Goal: Find specific page/section: Find specific page/section

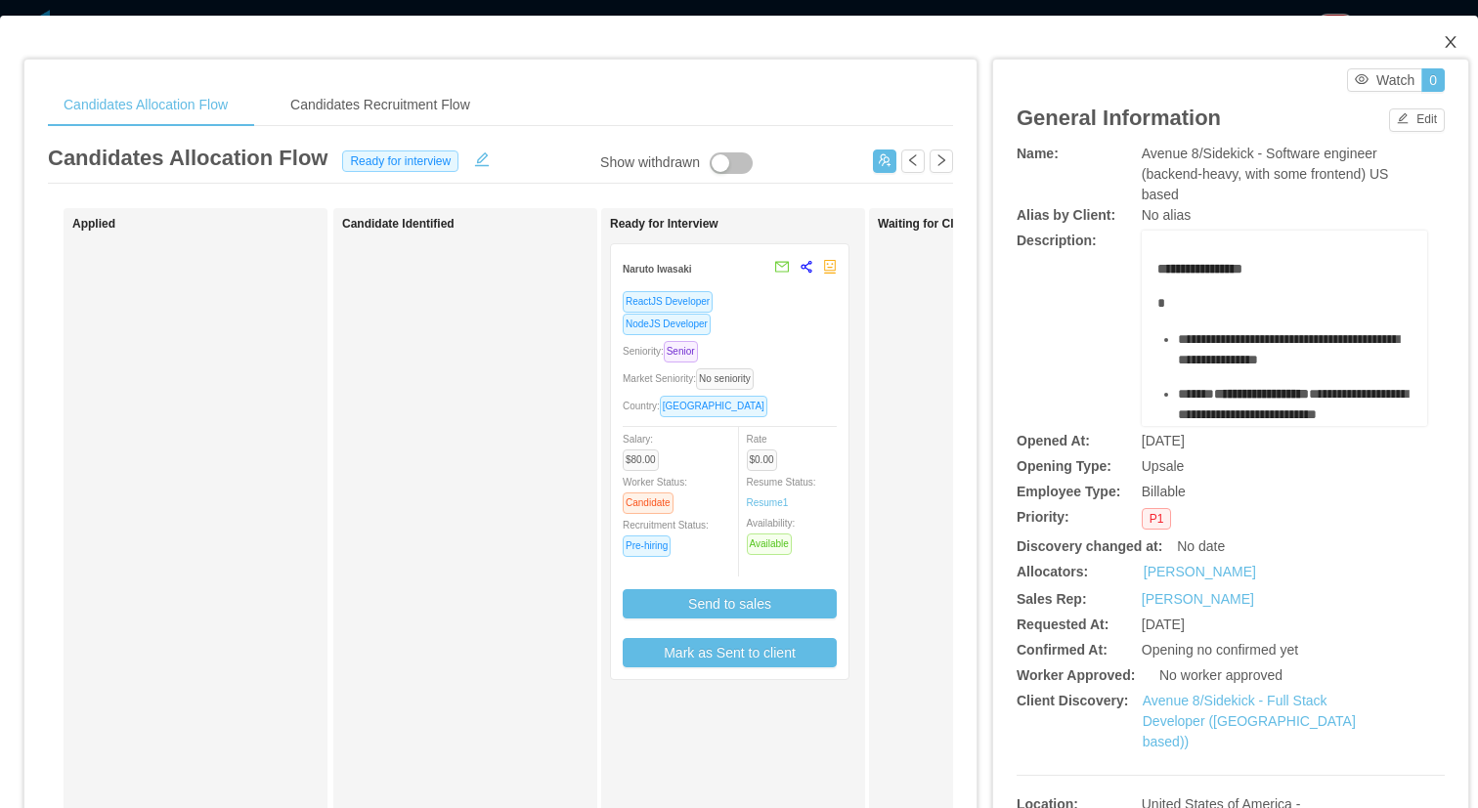
click at [1451, 37] on icon "icon: close" at bounding box center [1451, 42] width 16 height 16
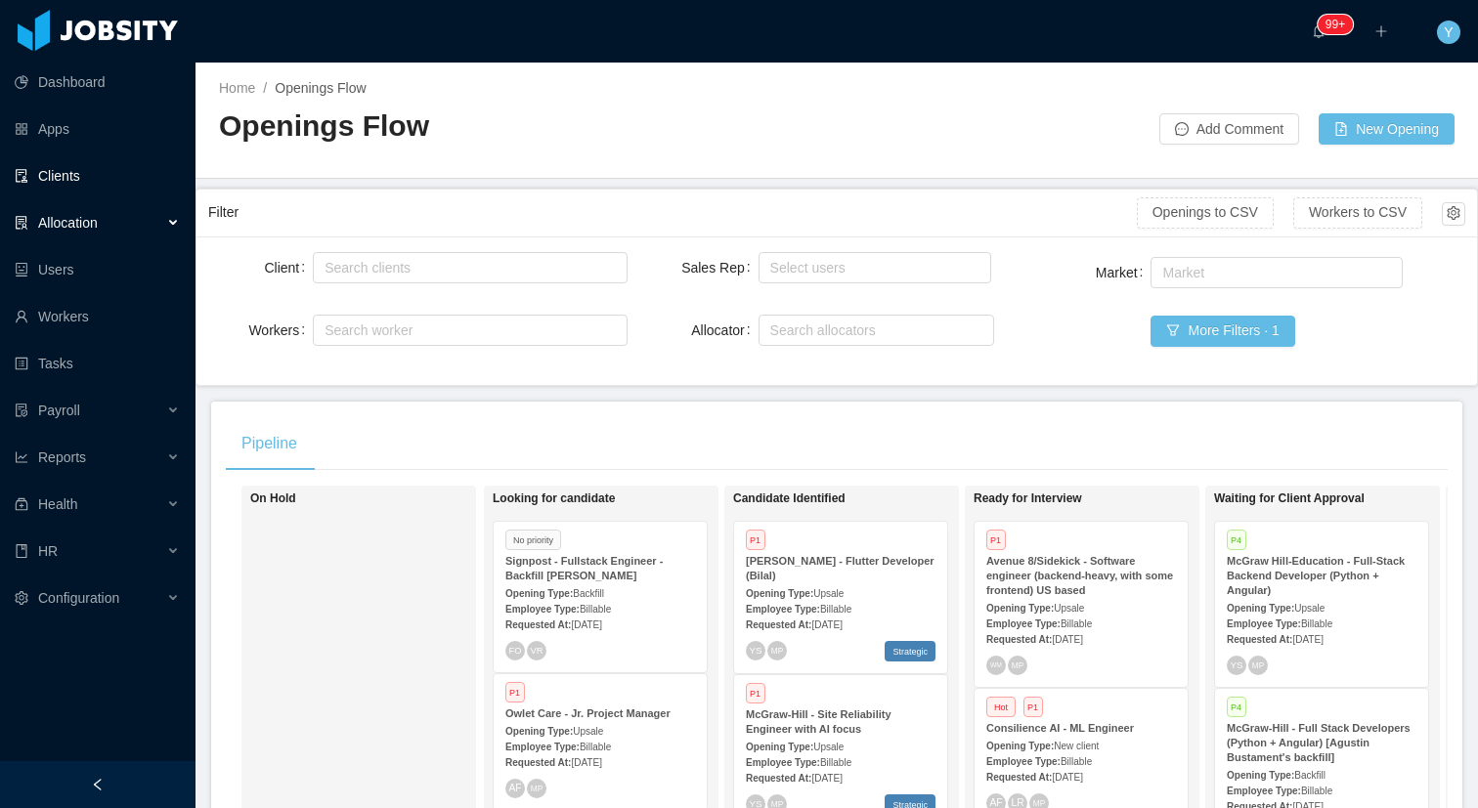
click at [62, 185] on link "Clients" at bounding box center [97, 175] width 165 height 39
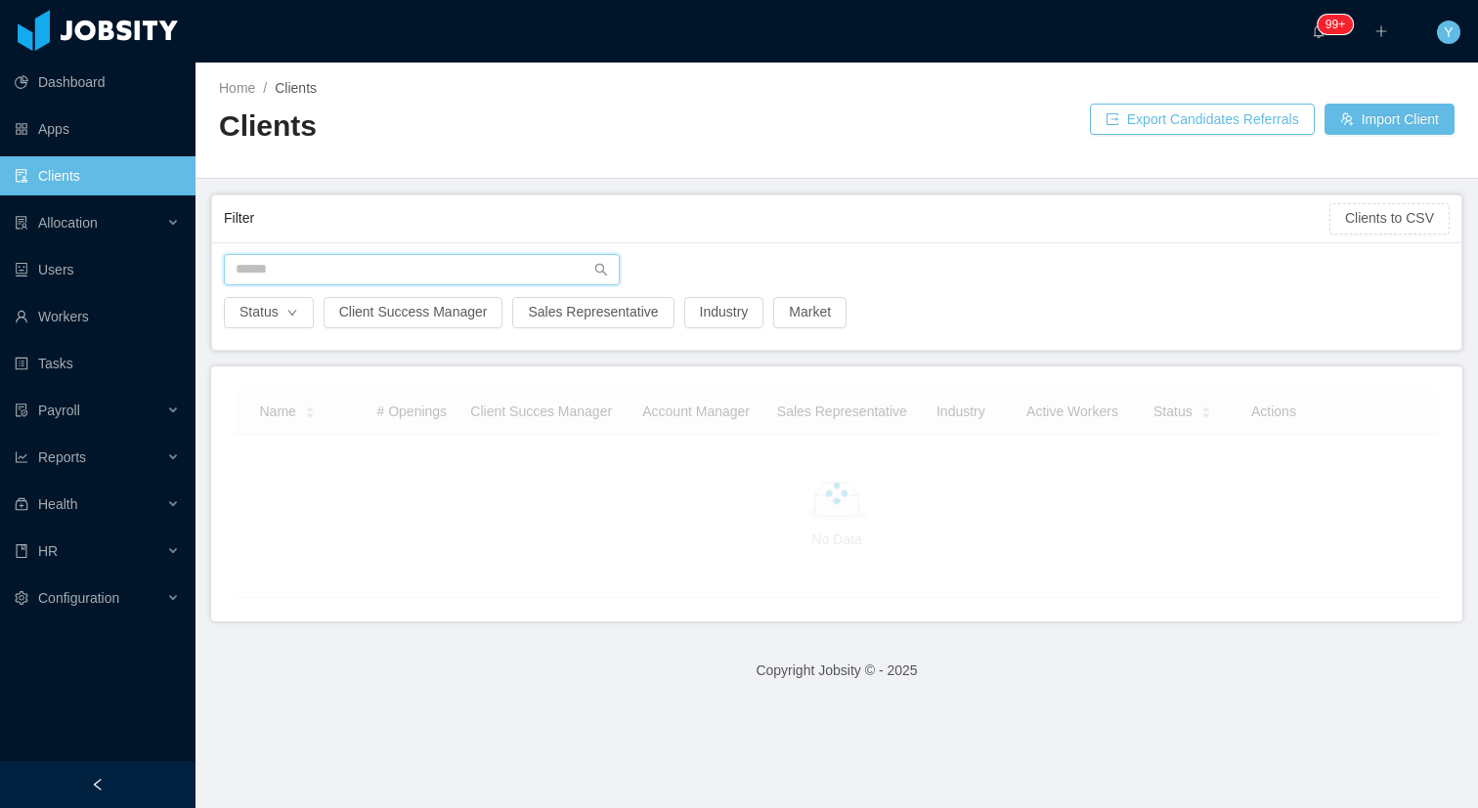
click at [349, 281] on input "text" at bounding box center [422, 269] width 396 height 31
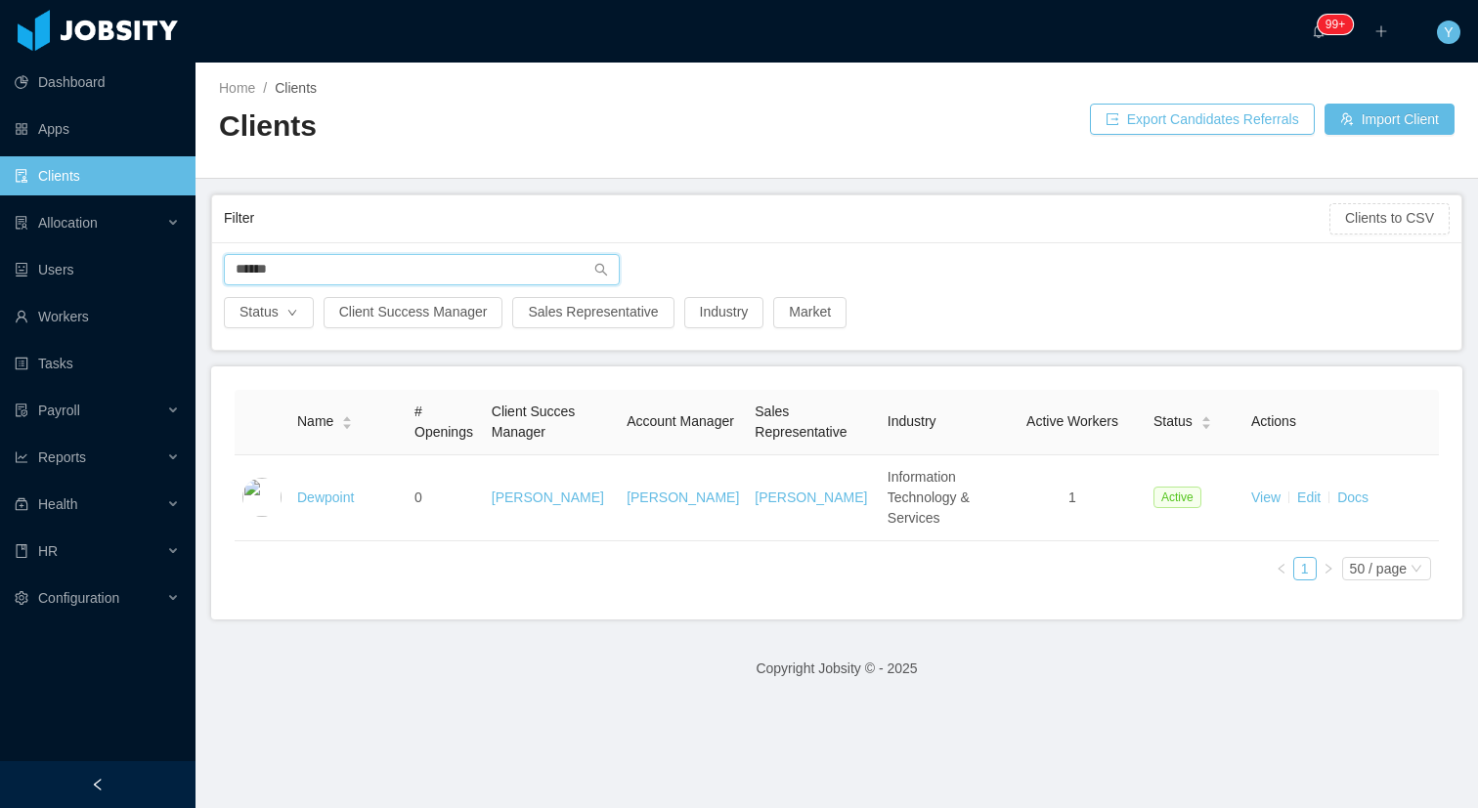
type input "******"
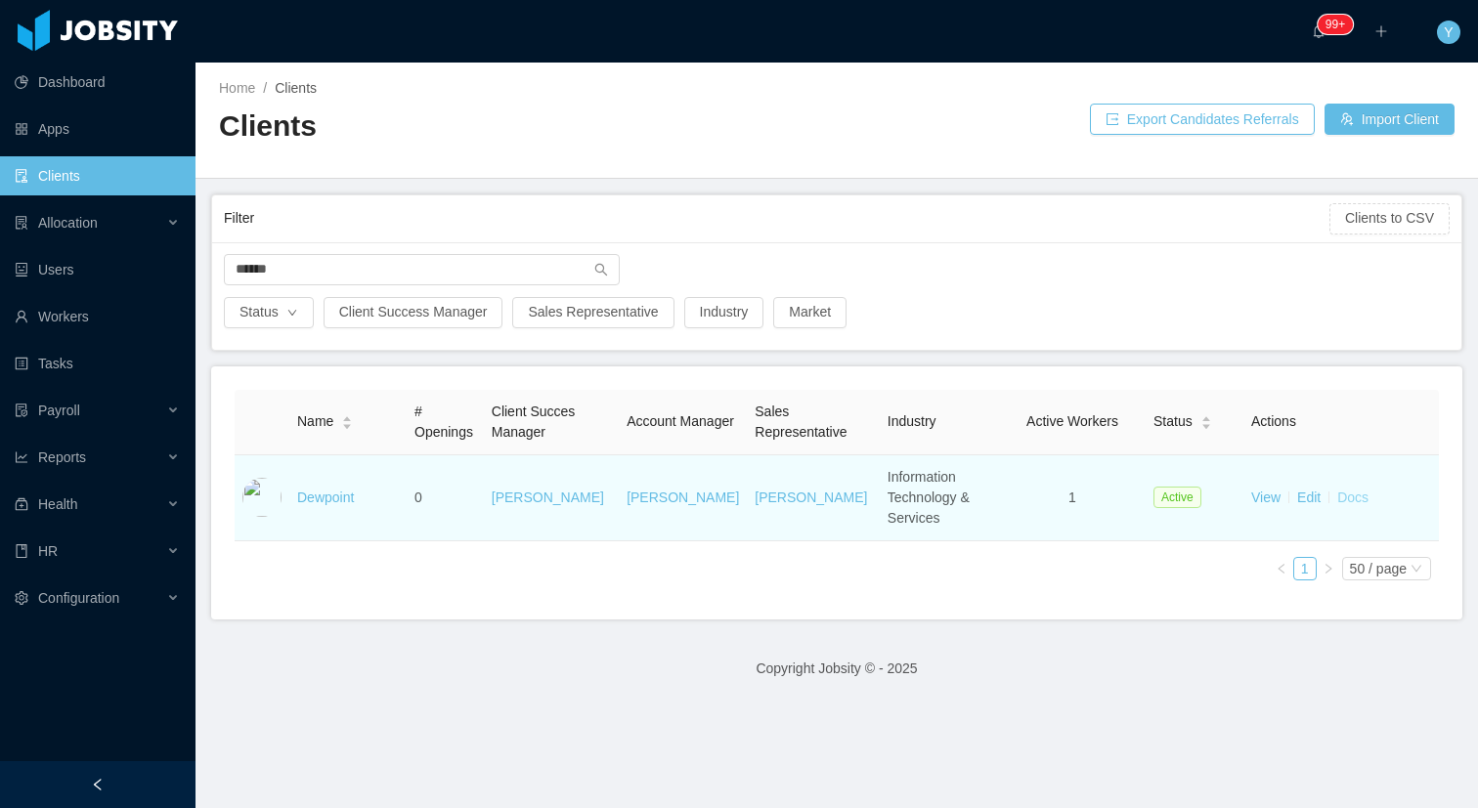
click at [1351, 490] on link "Docs" at bounding box center [1352, 498] width 31 height 16
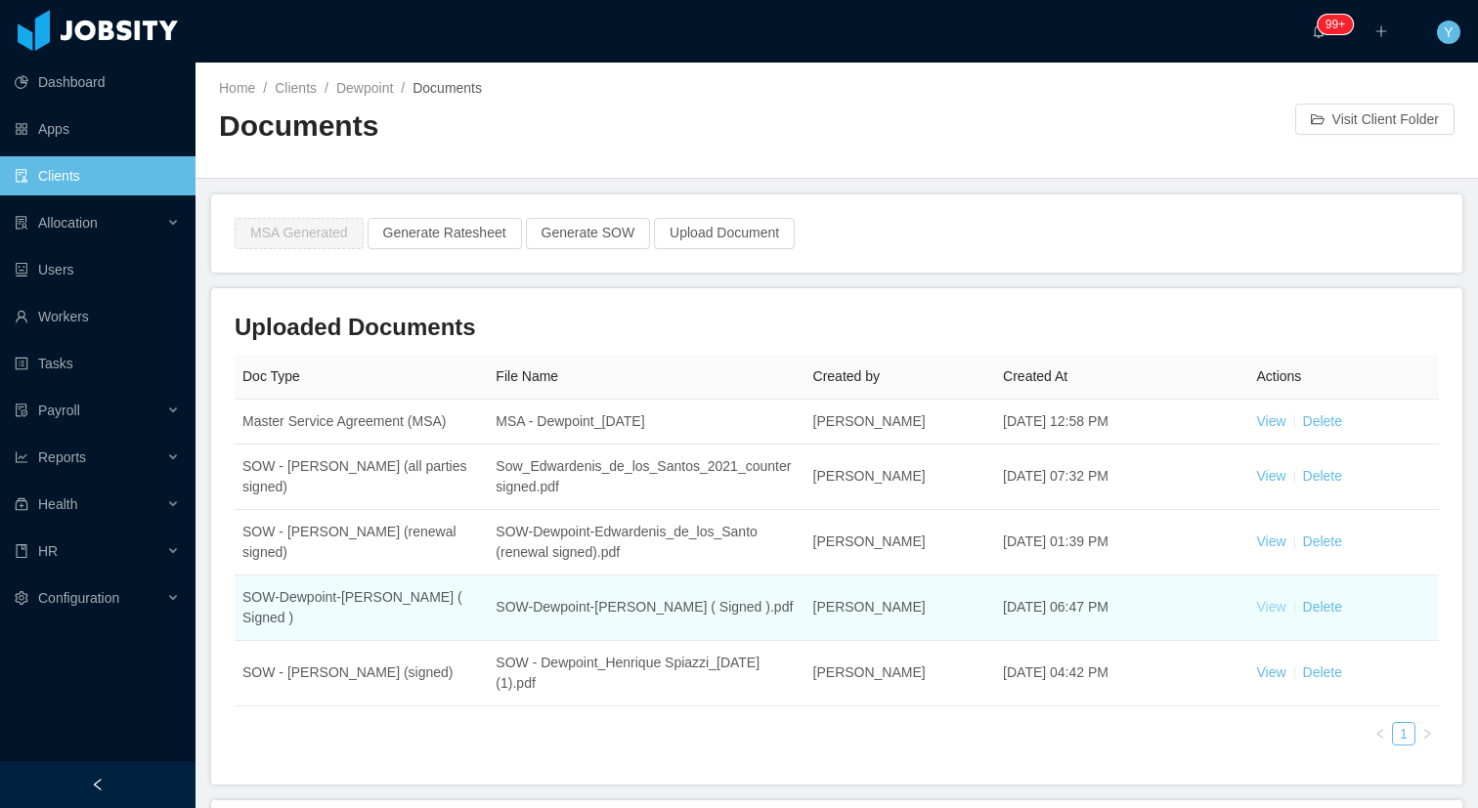
click at [1267, 602] on link "View" at bounding box center [1270, 607] width 29 height 16
